Goal: Task Accomplishment & Management: Use online tool/utility

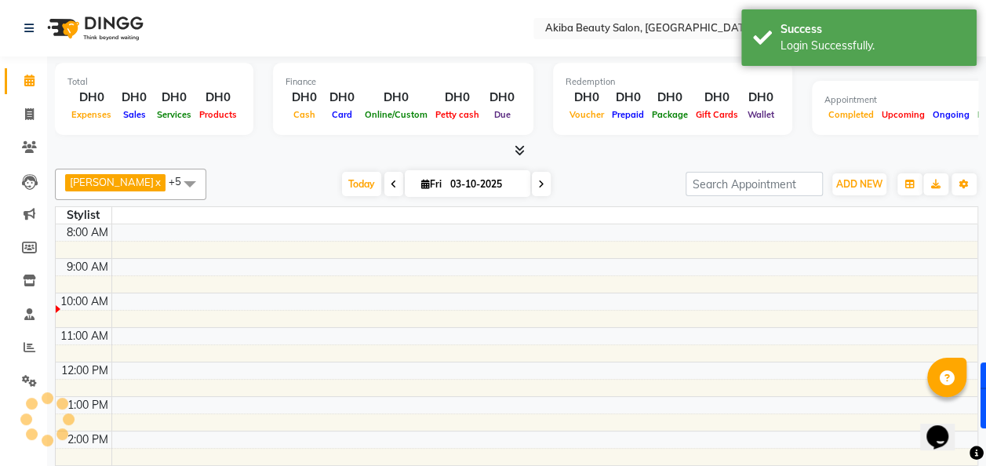
select select "en"
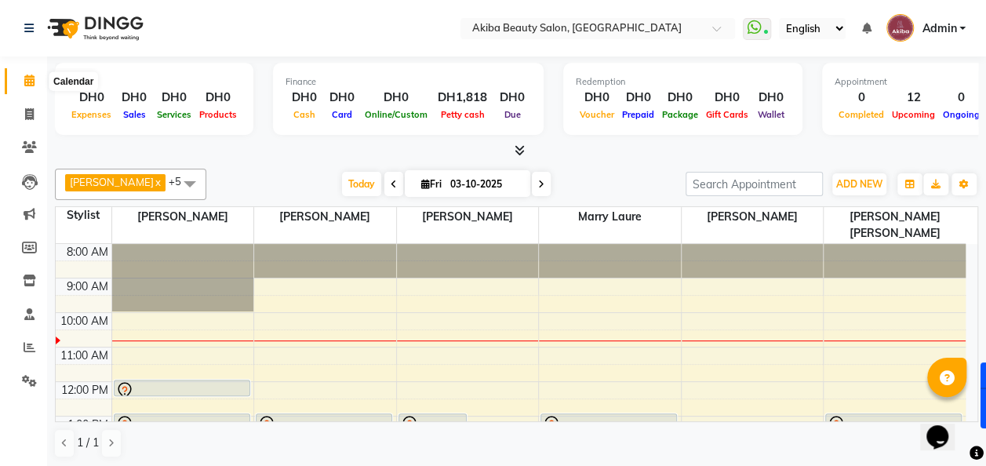
click at [33, 76] on icon at bounding box center [29, 81] width 10 height 12
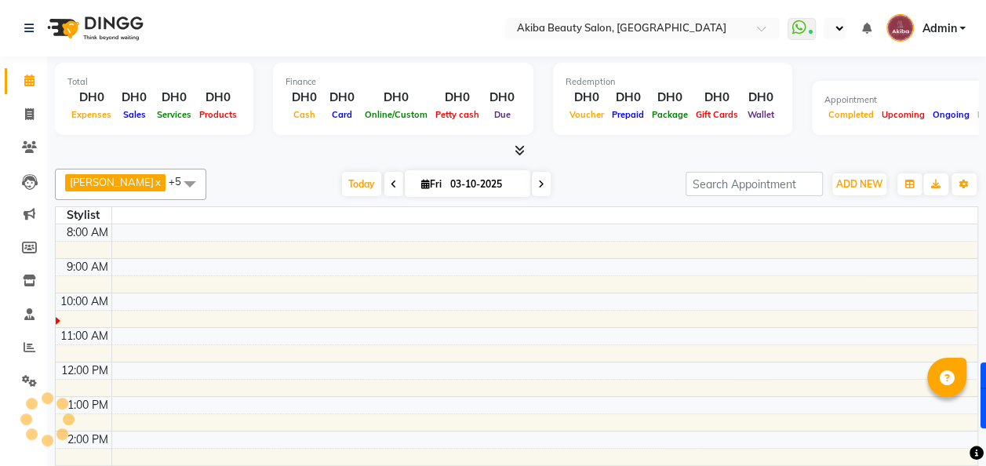
select select "en"
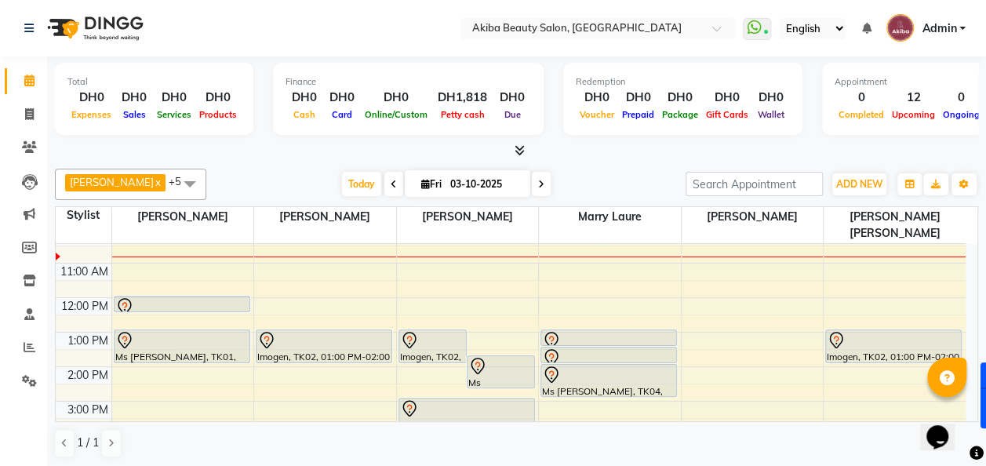
scroll to position [86, 0]
click at [202, 297] on div at bounding box center [181, 304] width 133 height 19
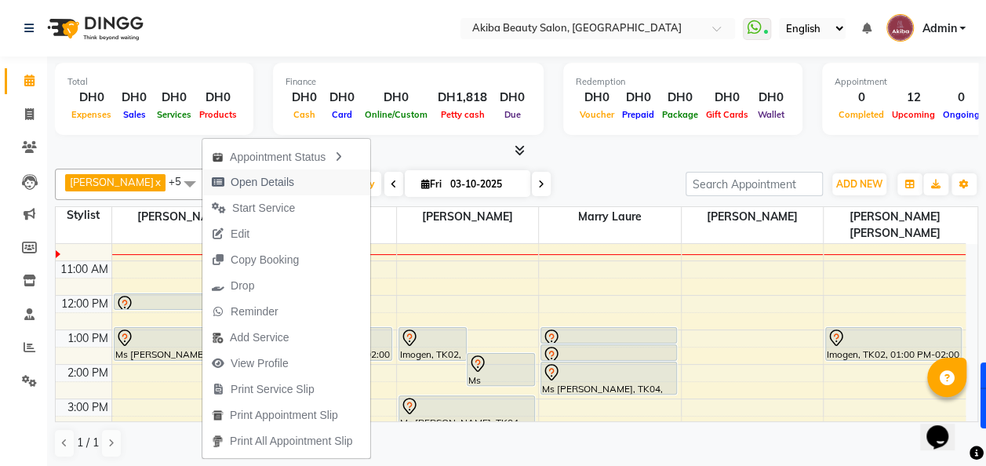
click at [271, 189] on span "Open Details" at bounding box center [263, 182] width 64 height 16
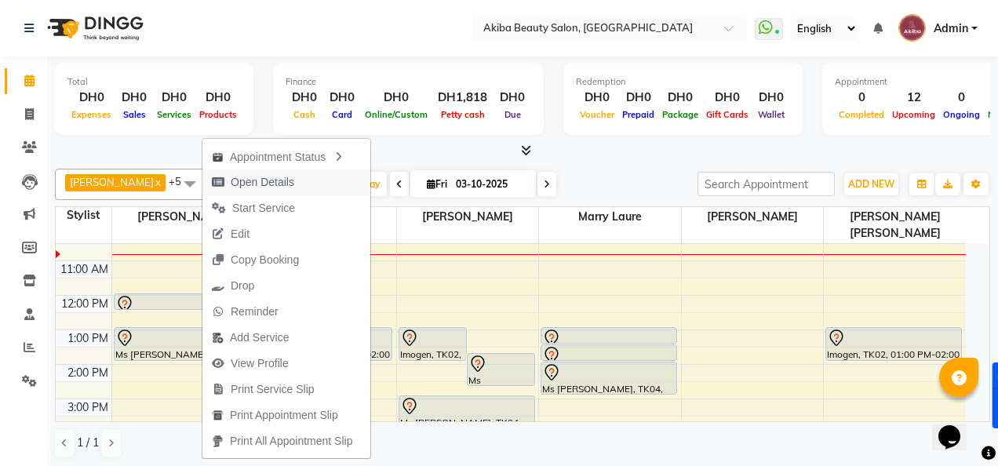
select select "7"
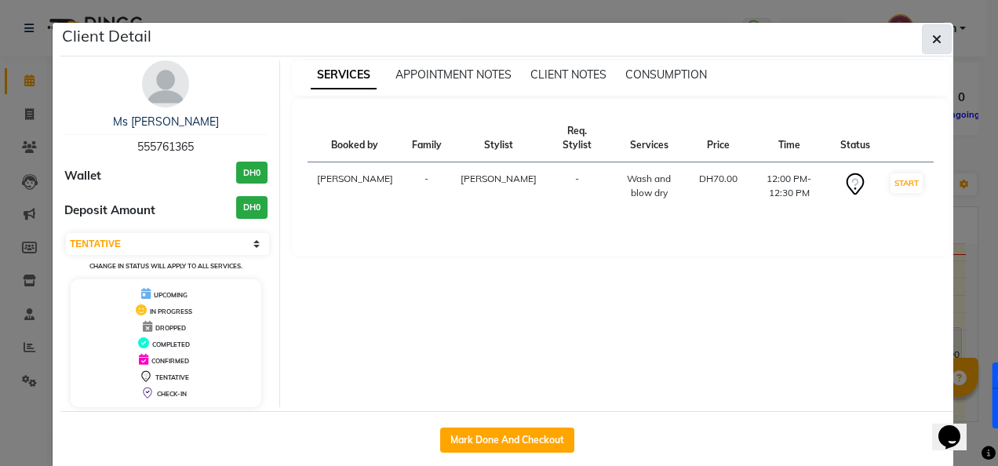
click at [935, 36] on icon "button" at bounding box center [936, 39] width 9 height 13
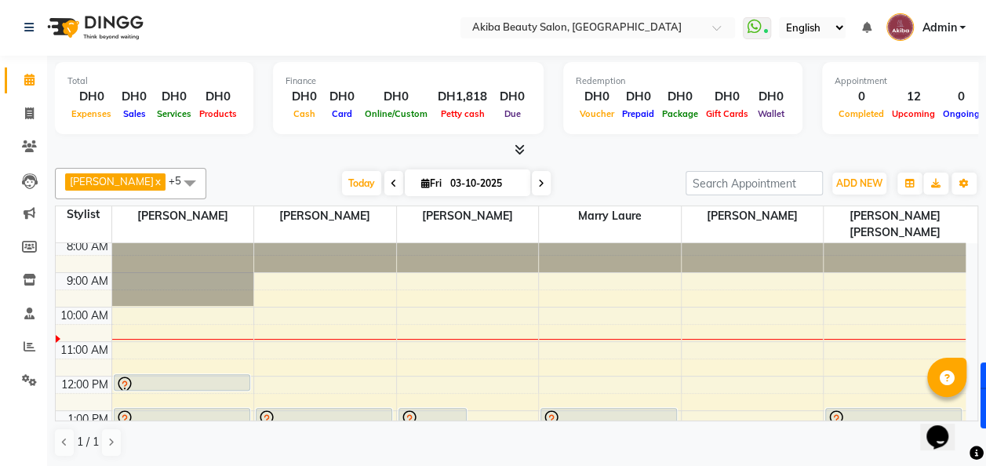
scroll to position [0, 0]
